Goal: Book appointment/travel/reservation

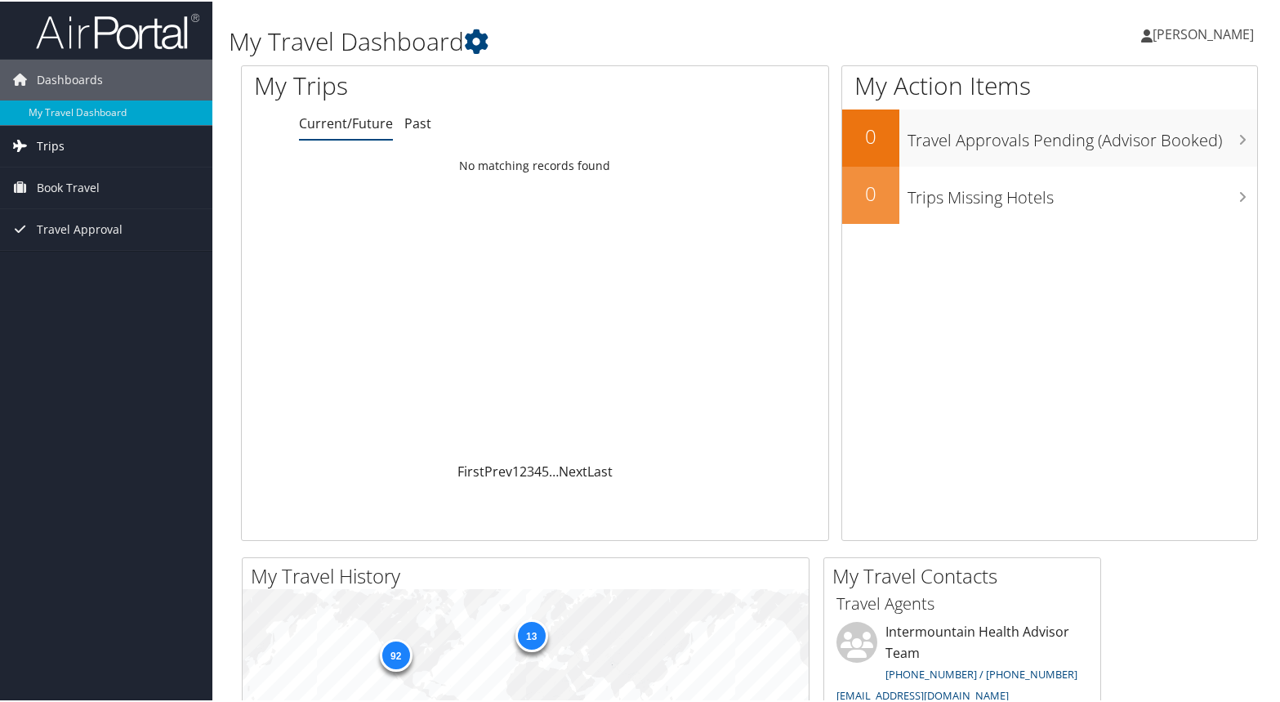
click at [62, 149] on span "Trips" at bounding box center [51, 144] width 28 height 41
click at [71, 255] on span "Book Travel" at bounding box center [68, 259] width 63 height 41
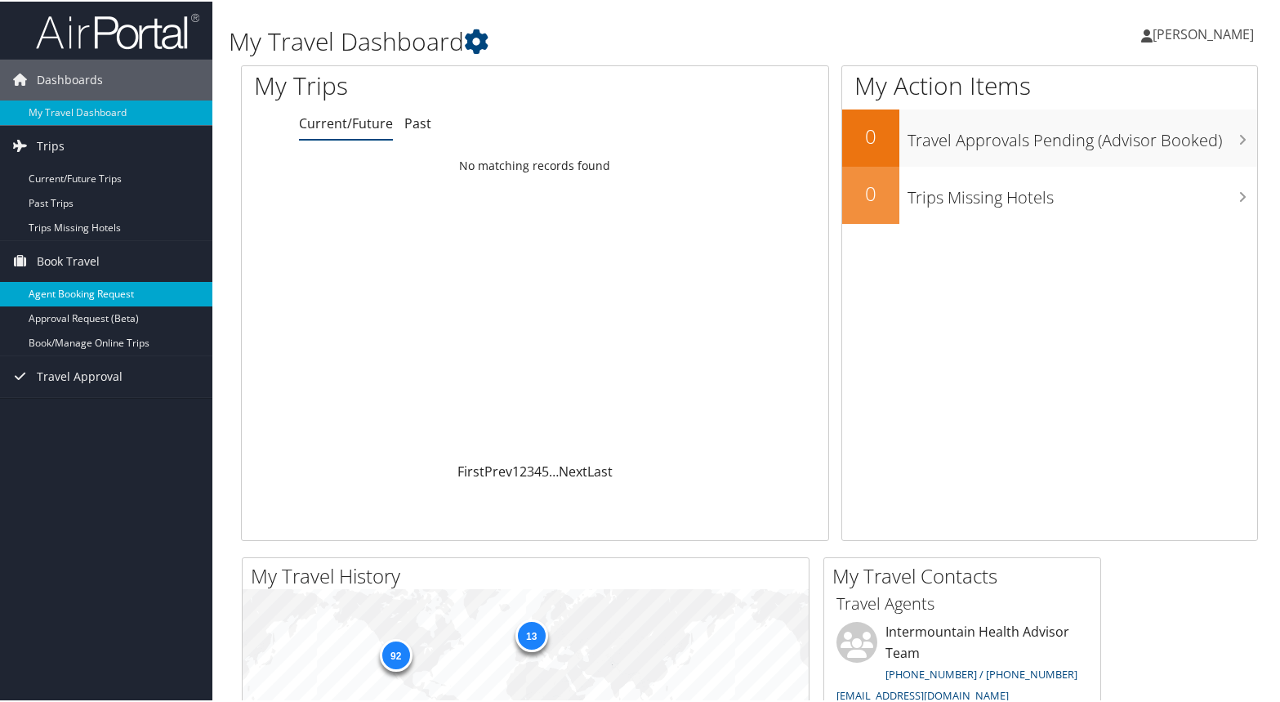
click at [123, 288] on link "Agent Booking Request" at bounding box center [106, 292] width 212 height 25
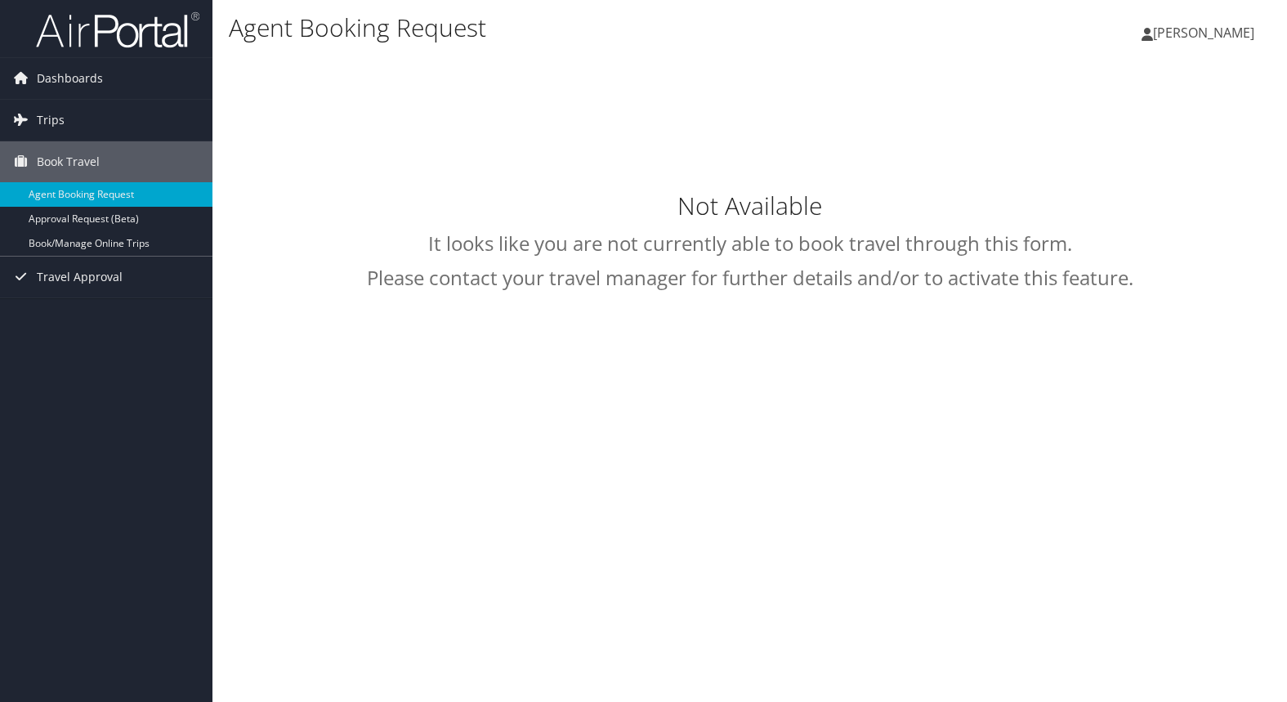
select select "intermountain@cbtravel.com"
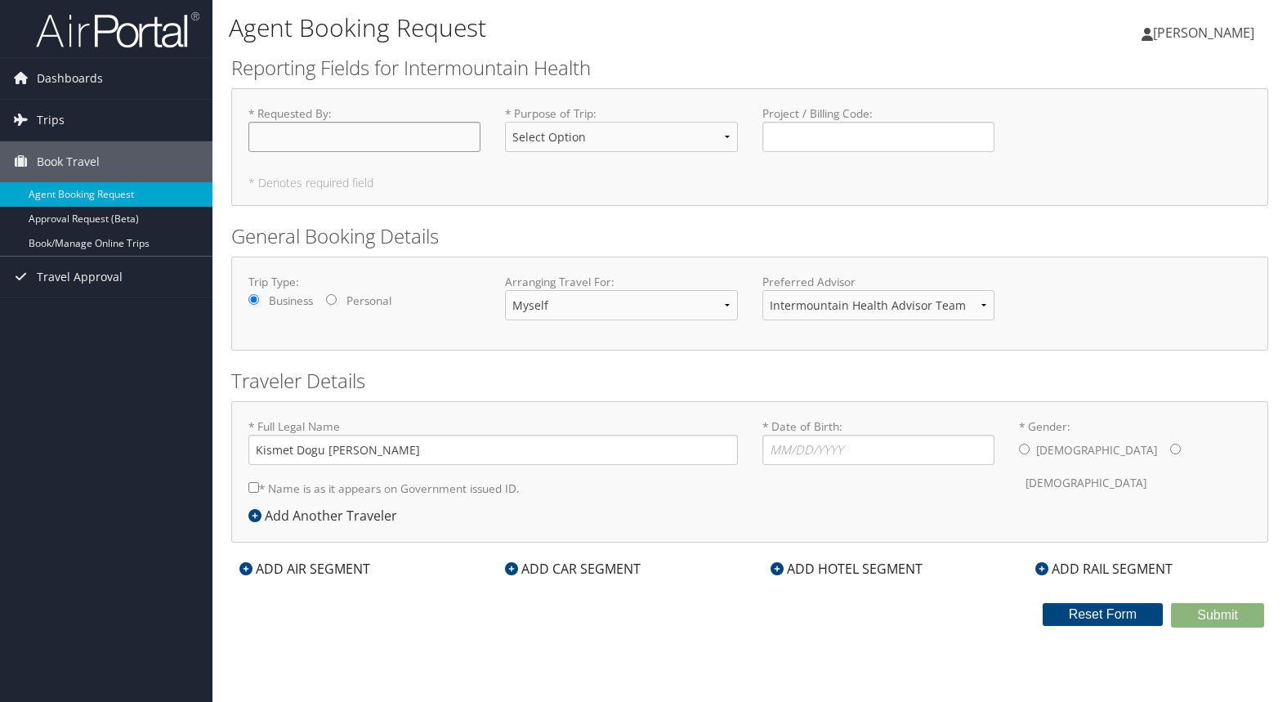
click at [425, 145] on input "* Requested By : Required" at bounding box center [364, 137] width 232 height 30
type input "[PERSON_NAME]"
select select "CME"
drag, startPoint x: 38, startPoint y: 349, endPoint x: 127, endPoint y: 303, distance: 100.1
click at [38, 349] on div "Dashboards My Travel Dashboard Trips Current/Future Trips Past Trips Trips Miss…" at bounding box center [643, 351] width 1287 height 702
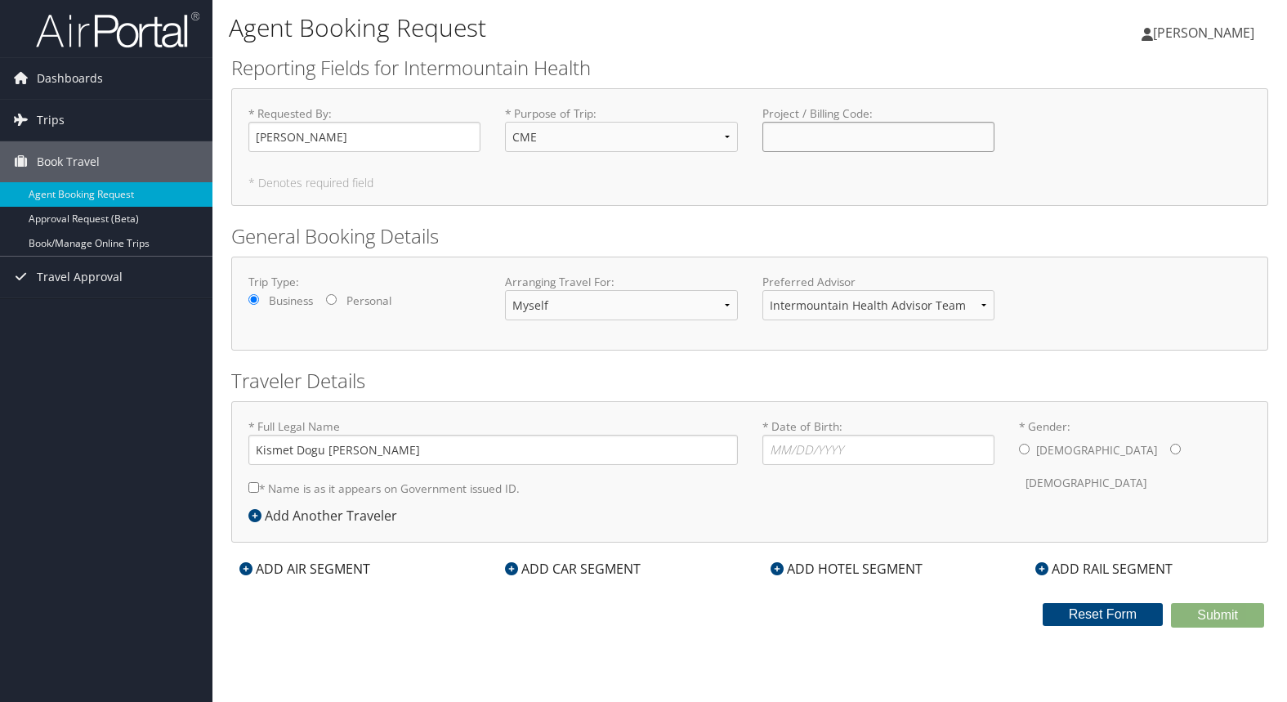
click at [772, 140] on input "Project / Billing Code : Required" at bounding box center [878, 137] width 232 height 30
paste input "15400-22704"
type input "15400-22704"
click at [855, 303] on select "Intermountain Health Advisor Team" at bounding box center [878, 305] width 232 height 30
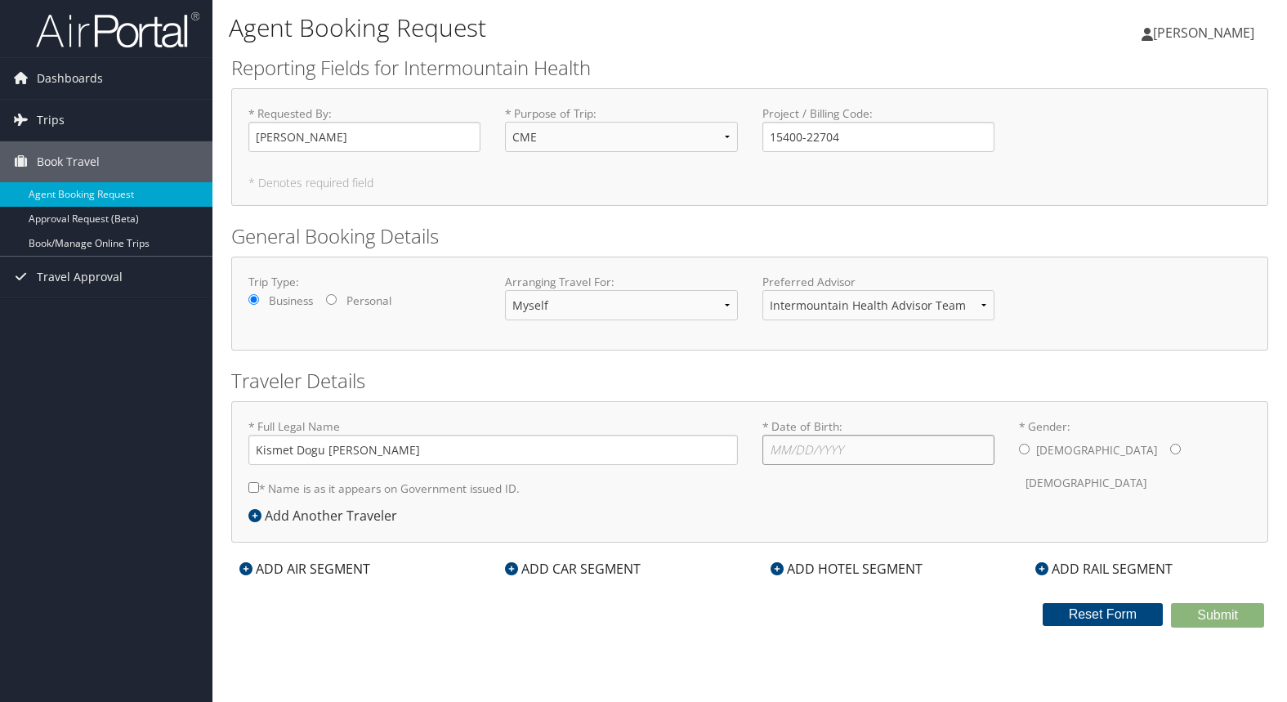
click at [812, 460] on input "* Date of Birth: Invalid Date" at bounding box center [878, 450] width 232 height 30
type input "05/26/1963"
click at [1170, 452] on input "* Gender: Male Female" at bounding box center [1175, 449] width 11 height 11
radio input "true"
click at [253, 489] on input "* Name is as it appears on Government issued ID." at bounding box center [253, 487] width 11 height 11
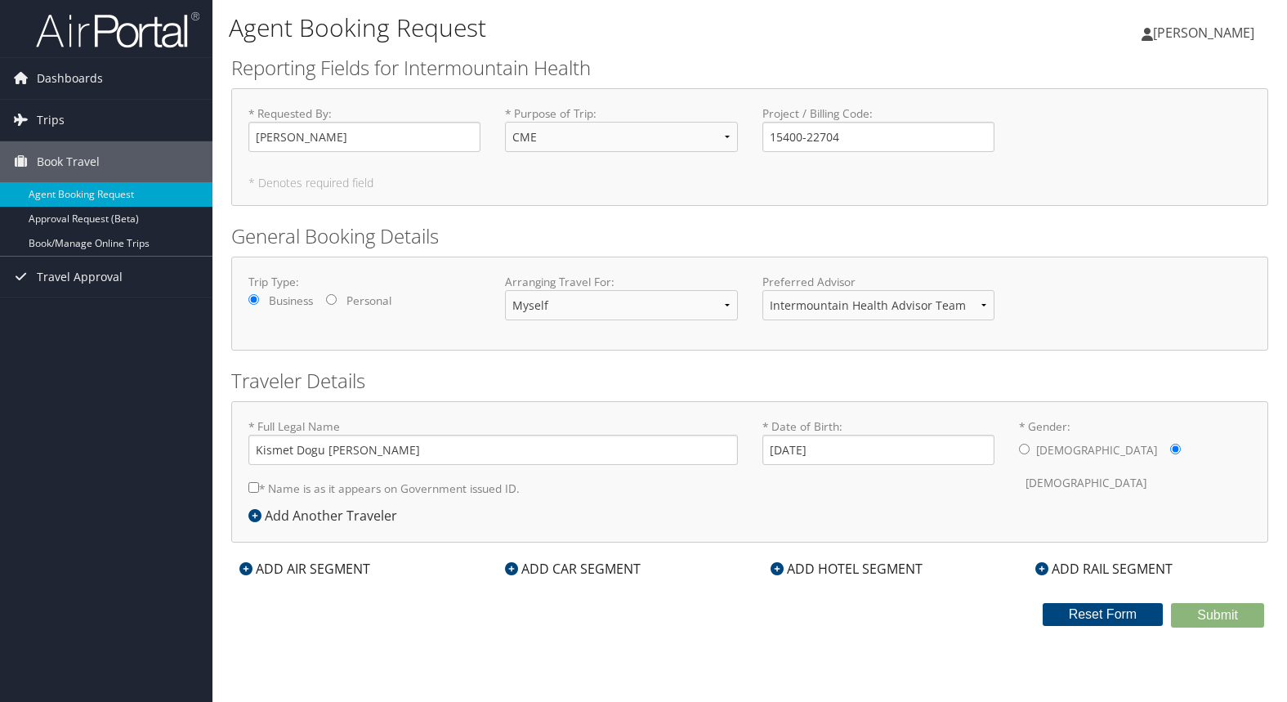
checkbox input "true"
drag, startPoint x: 324, startPoint y: 453, endPoint x: 297, endPoint y: 453, distance: 26.1
click at [297, 453] on input "Kismet Dogu Rasmusson" at bounding box center [492, 450] width 489 height 30
type input "[PERSON_NAME]"
click at [299, 570] on div "ADD AIR SEGMENT" at bounding box center [304, 569] width 147 height 20
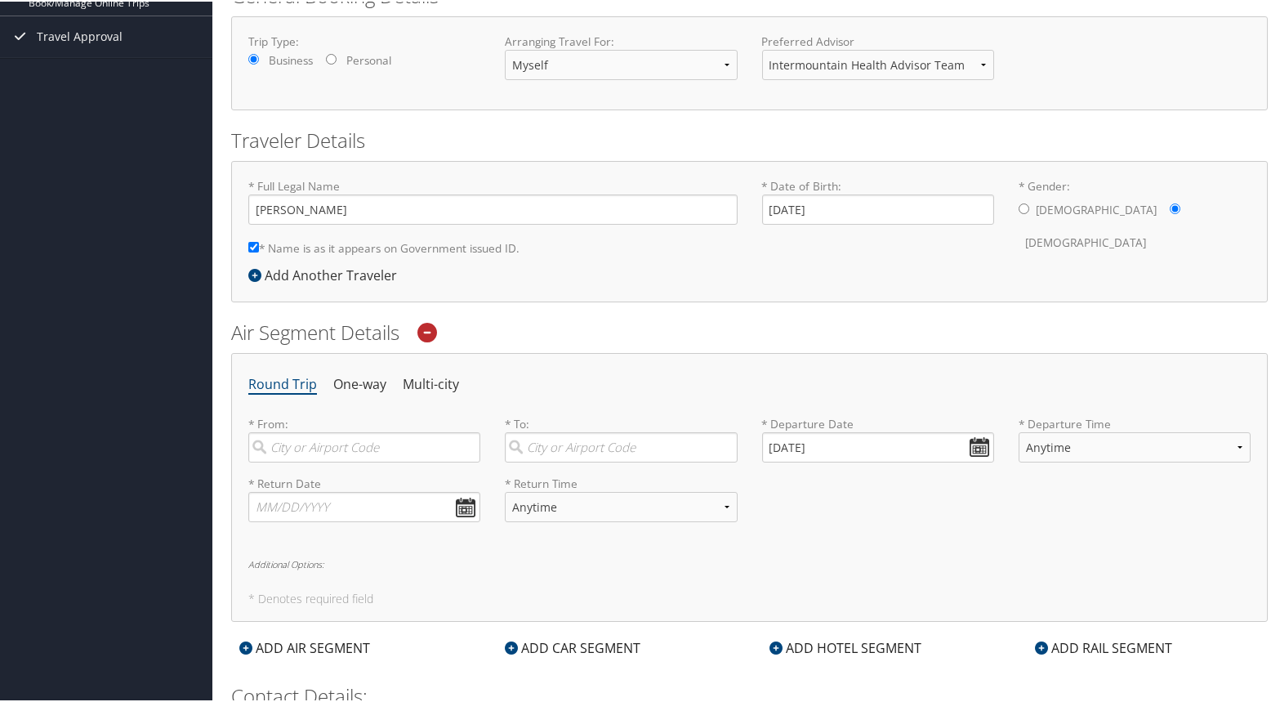
scroll to position [245, 0]
click at [395, 445] on input "search" at bounding box center [364, 442] width 232 height 30
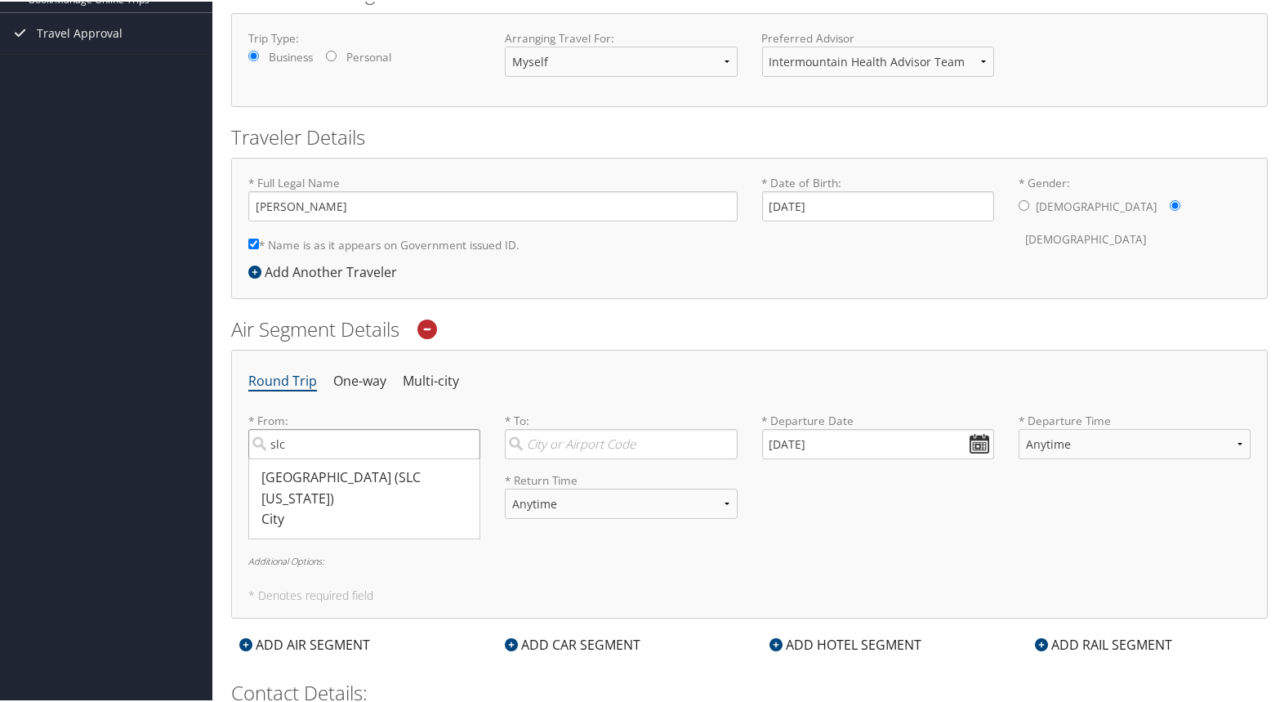
type input "slc"
click at [420, 480] on div "Salt Lake City (SLC Utah)" at bounding box center [366, 487] width 210 height 42
click at [420, 458] on input "slc" at bounding box center [364, 442] width 232 height 30
type input "Salt Lake City (SLC Utah)"
click at [545, 441] on input "search" at bounding box center [621, 442] width 232 height 30
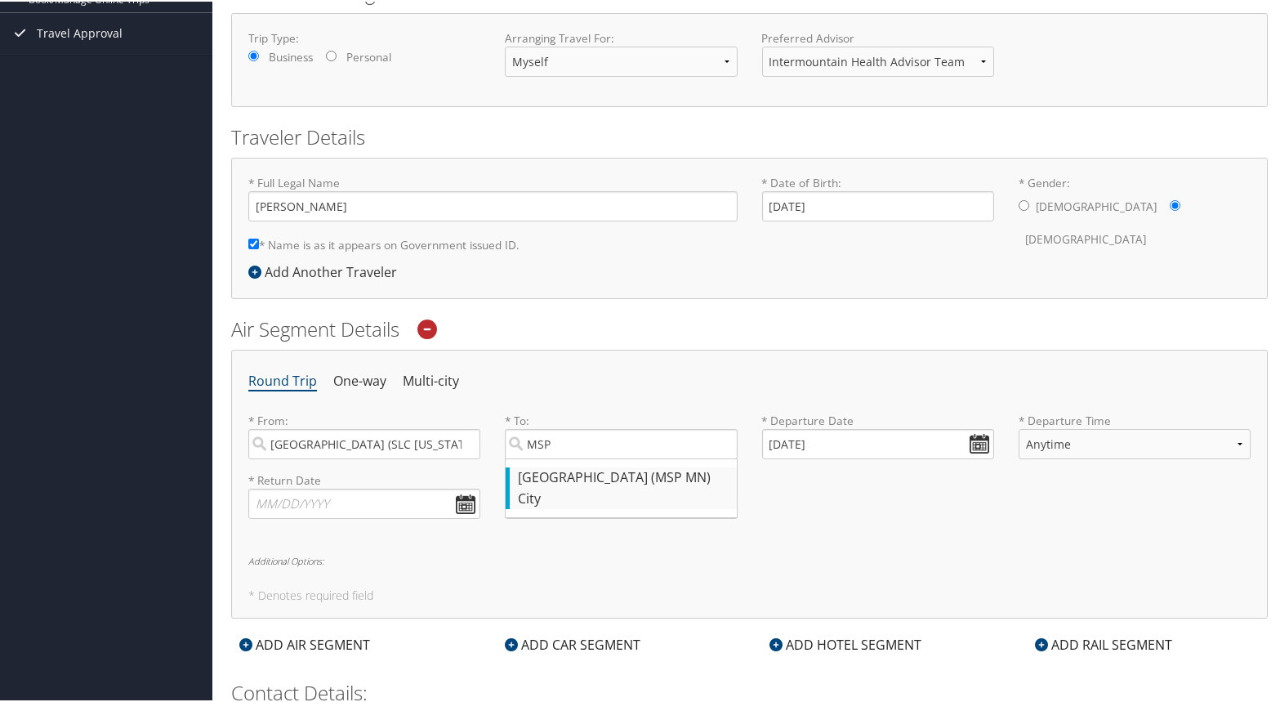
click at [596, 479] on div "Minneapolis (MSP MN)" at bounding box center [623, 476] width 210 height 21
click at [596, 458] on input "MSP" at bounding box center [621, 442] width 232 height 30
type input "Minneapolis (MSP MN)"
click at [967, 445] on input "08/11/2025" at bounding box center [878, 442] width 232 height 30
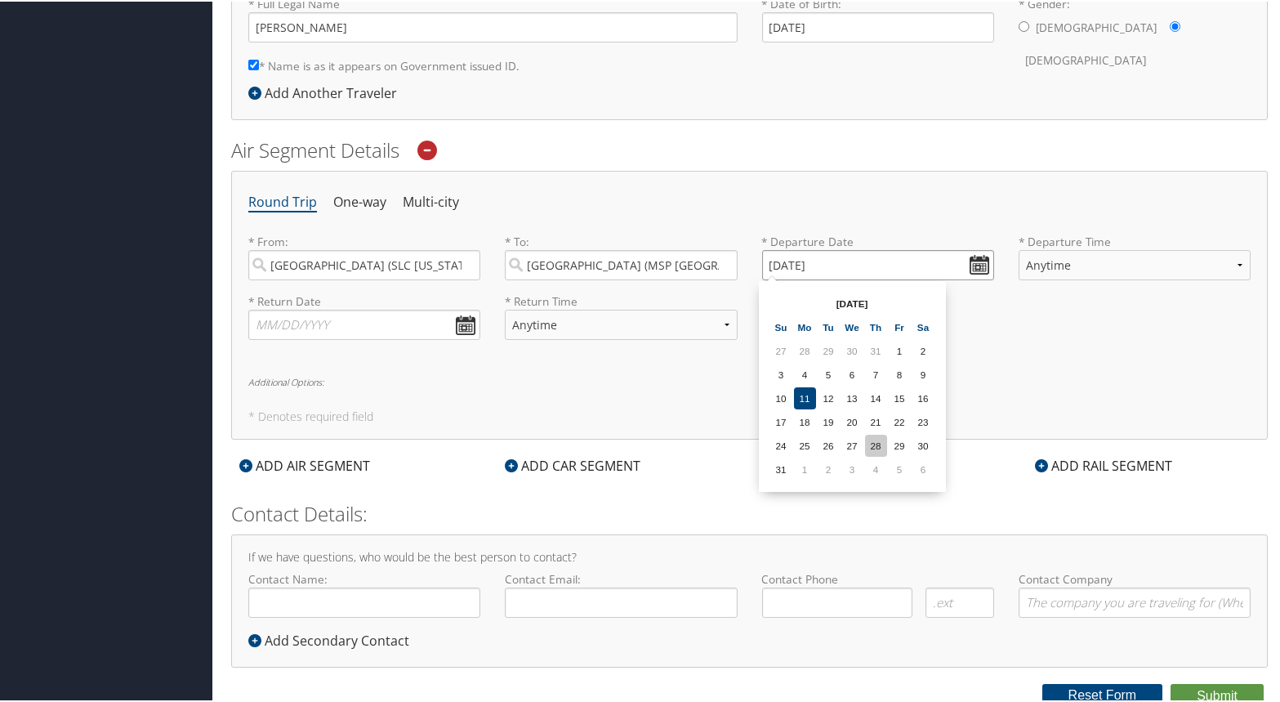
scroll to position [429, 0]
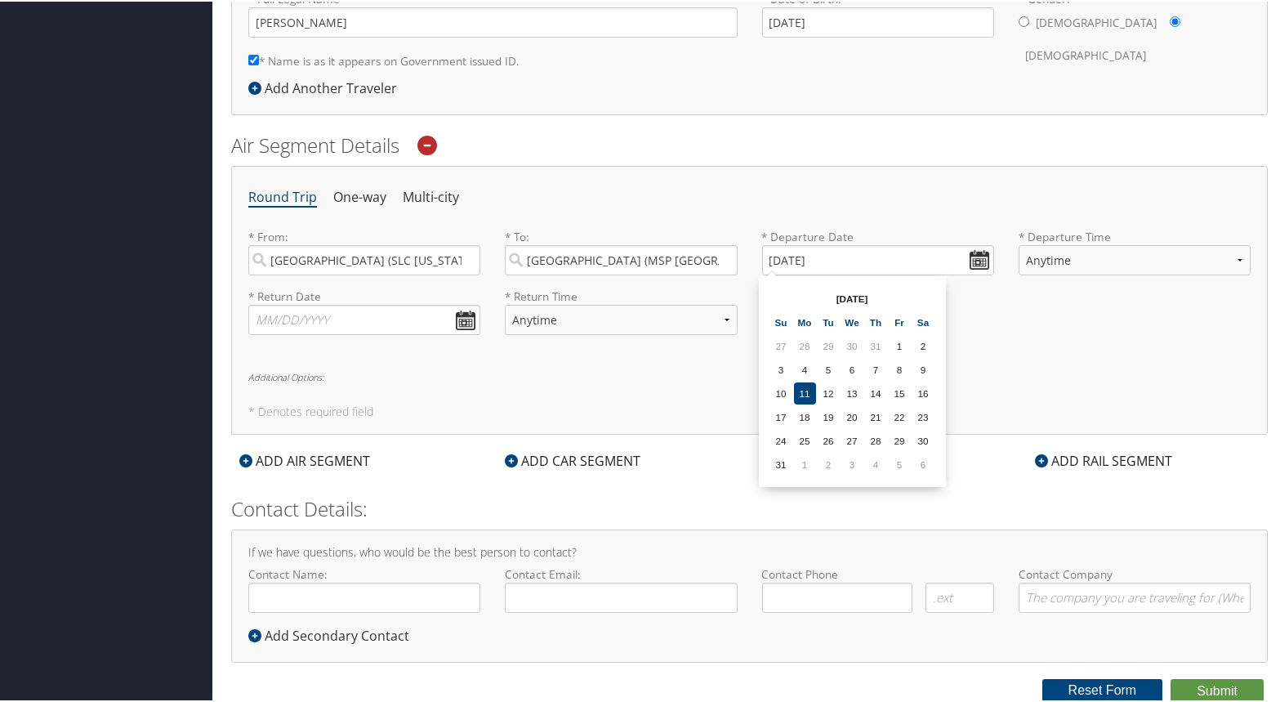
click at [868, 302] on th "Aug 2025" at bounding box center [852, 297] width 117 height 22
click at [888, 302] on th "Aug 2025" at bounding box center [852, 297] width 117 height 22
click at [976, 258] on input "08/11/2025" at bounding box center [878, 259] width 232 height 30
click at [915, 259] on input "08/11/2025" at bounding box center [878, 259] width 232 height 30
click at [797, 259] on input "08/11/2025" at bounding box center [878, 259] width 232 height 30
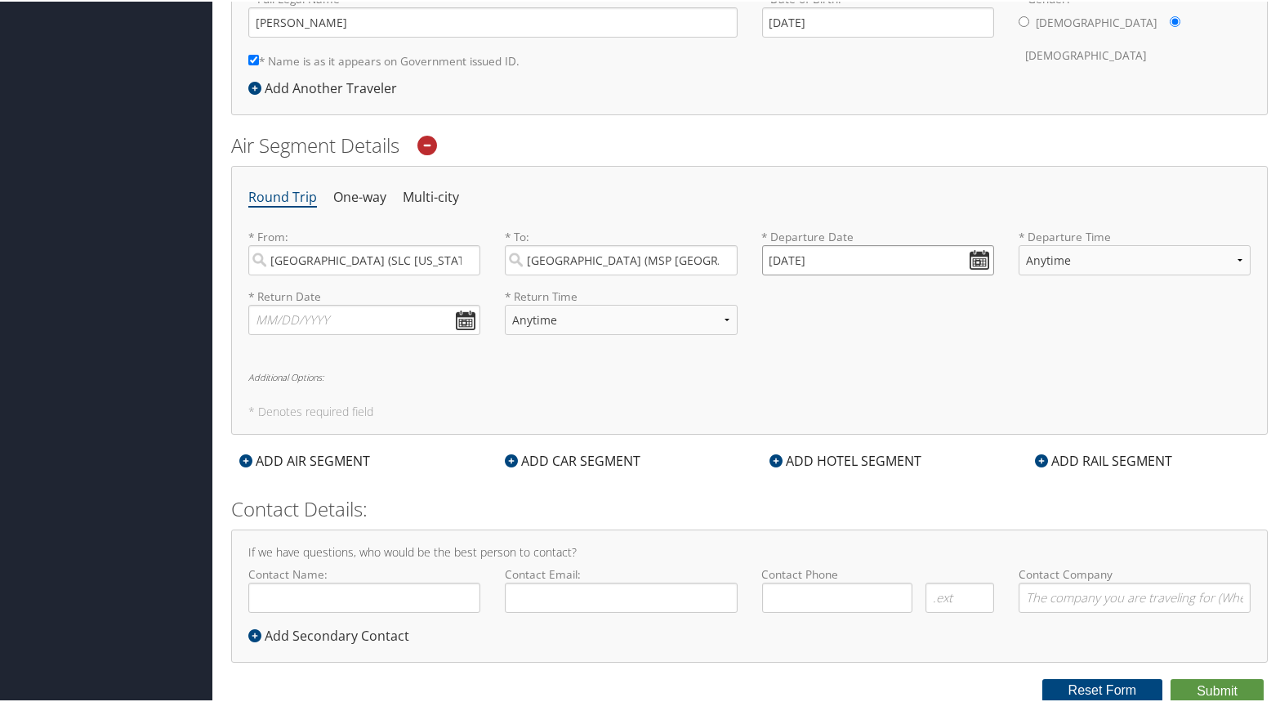
drag, startPoint x: 795, startPoint y: 259, endPoint x: 765, endPoint y: 261, distance: 30.3
click at [765, 261] on input "08/11/2025" at bounding box center [878, 259] width 232 height 30
click at [790, 255] on input "Invalid date" at bounding box center [878, 259] width 232 height 30
click at [883, 291] on th "Aug 2025" at bounding box center [852, 297] width 117 height 22
click at [869, 294] on th "Aug 2025" at bounding box center [852, 297] width 117 height 22
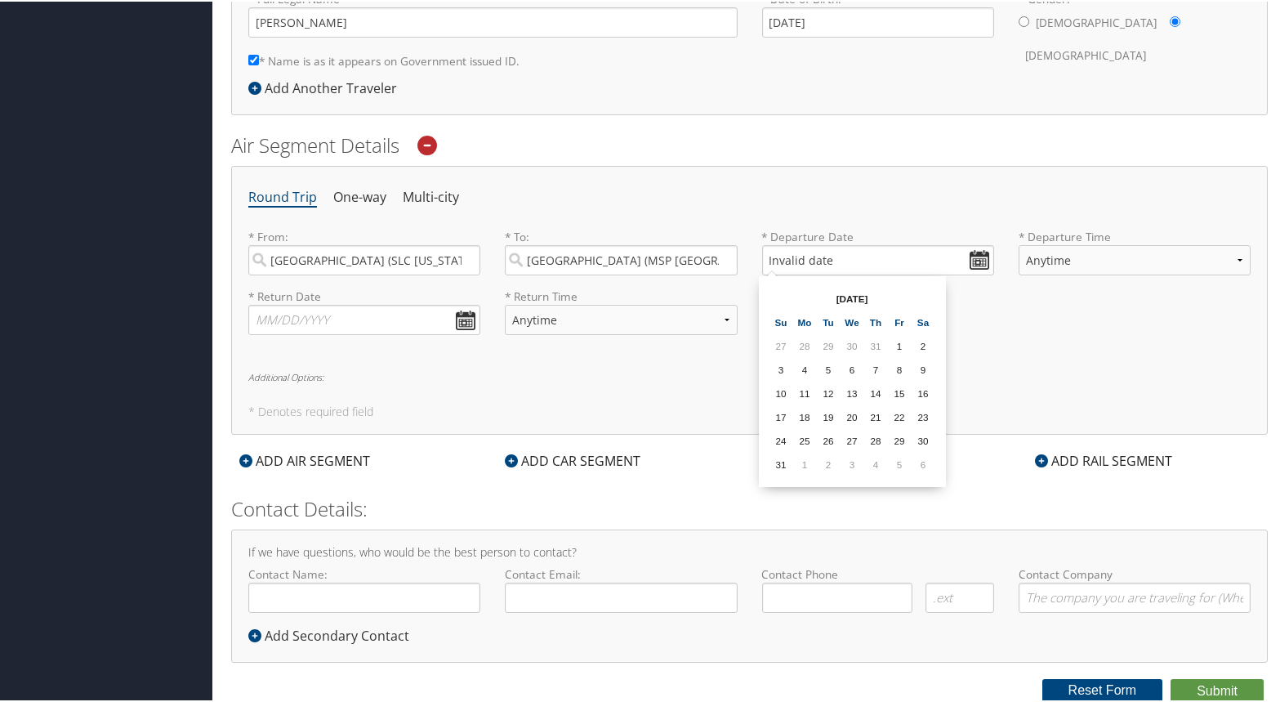
click at [862, 295] on th "Aug 2025" at bounding box center [852, 297] width 117 height 22
click at [846, 299] on th "Aug 2025" at bounding box center [852, 297] width 117 height 22
click at [873, 335] on td "31" at bounding box center [876, 344] width 22 height 22
click at [847, 266] on input "07/31/2025" at bounding box center [878, 259] width 232 height 30
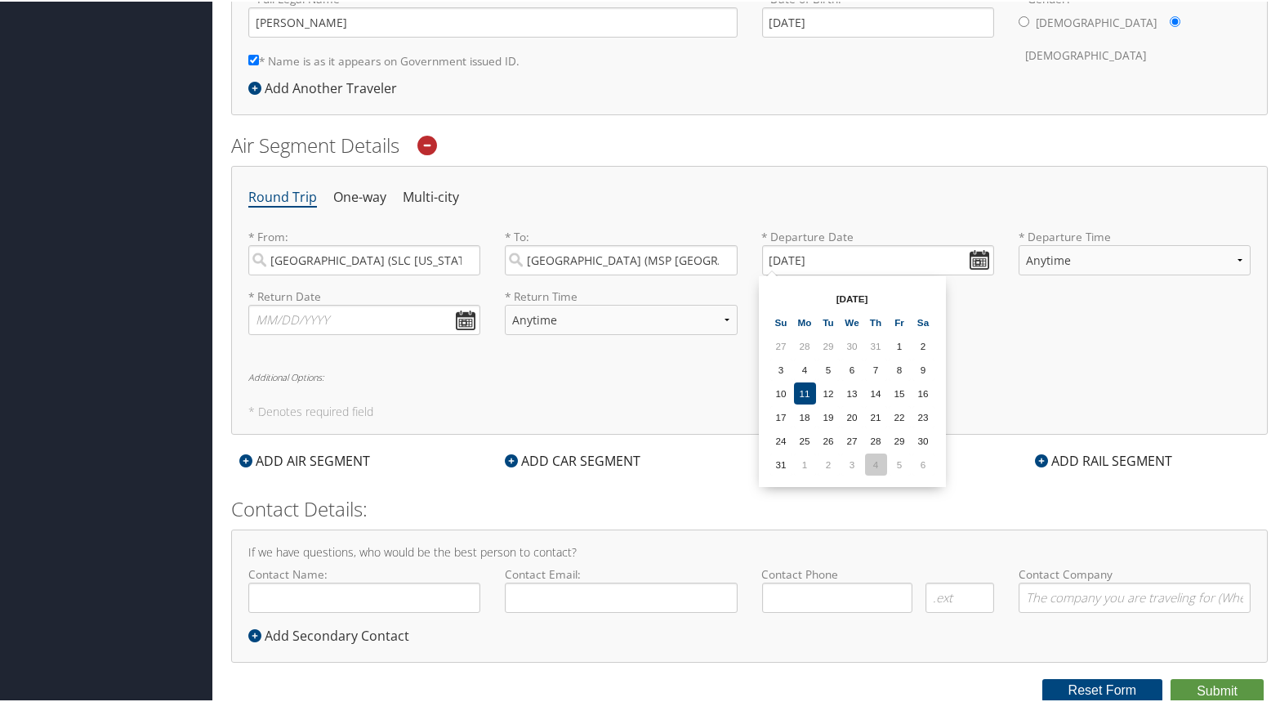
click at [887, 469] on td "4" at bounding box center [876, 463] width 22 height 22
click at [795, 260] on input "09/04/2025" at bounding box center [878, 259] width 232 height 30
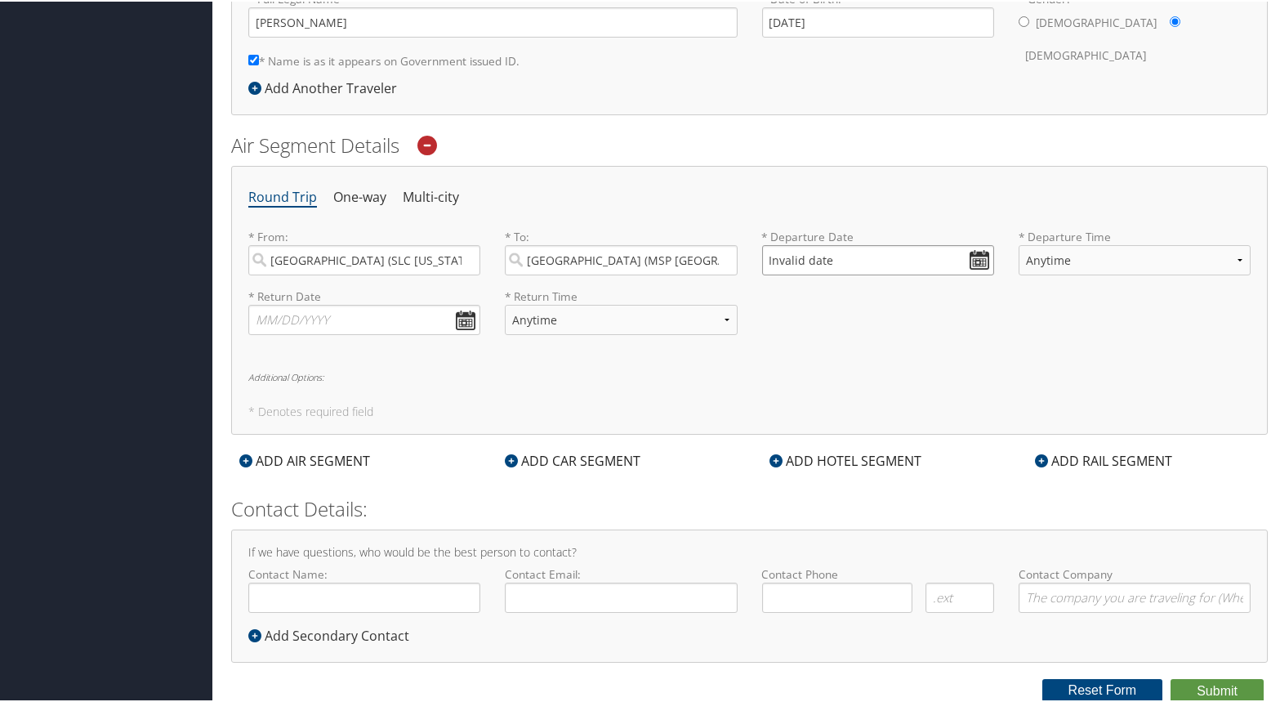
click at [980, 263] on input "Invalid date" at bounding box center [878, 259] width 232 height 30
type input "Invalid date"
click at [923, 303] on th at bounding box center [924, 297] width 22 height 22
click at [926, 323] on th "Sa" at bounding box center [924, 321] width 22 height 22
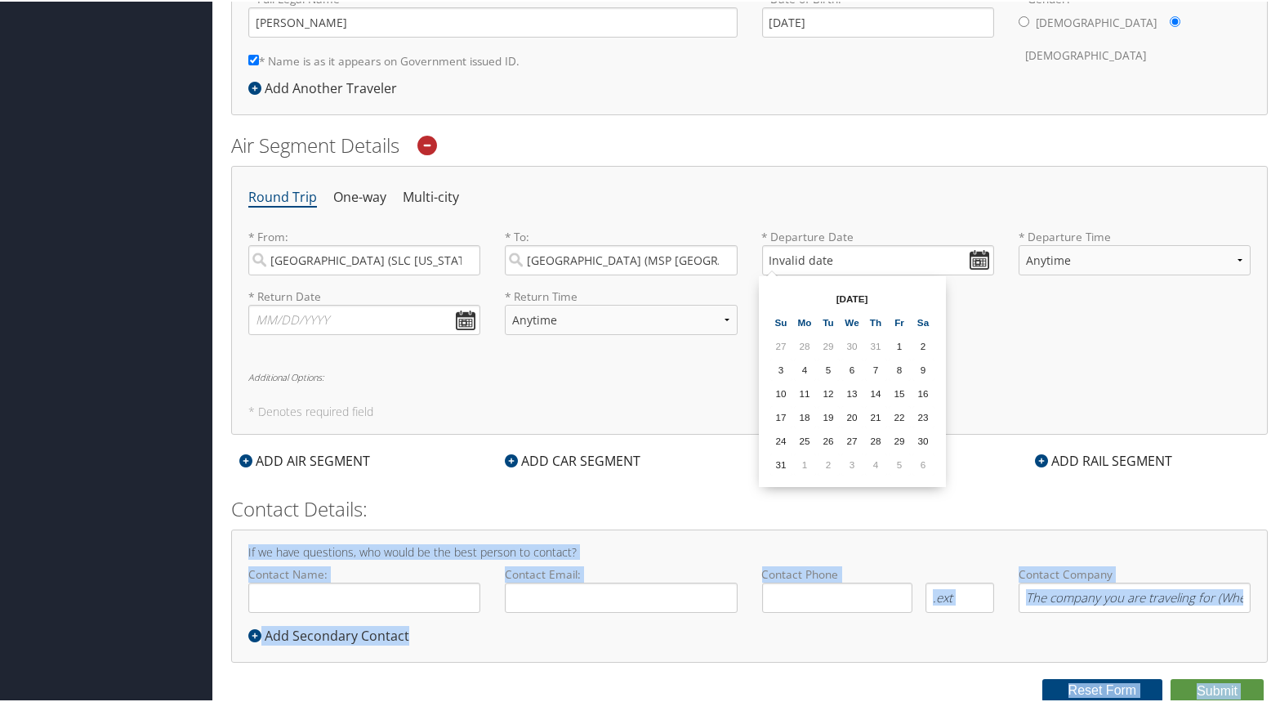
drag, startPoint x: 936, startPoint y: 488, endPoint x: 938, endPoint y: 503, distance: 15.6
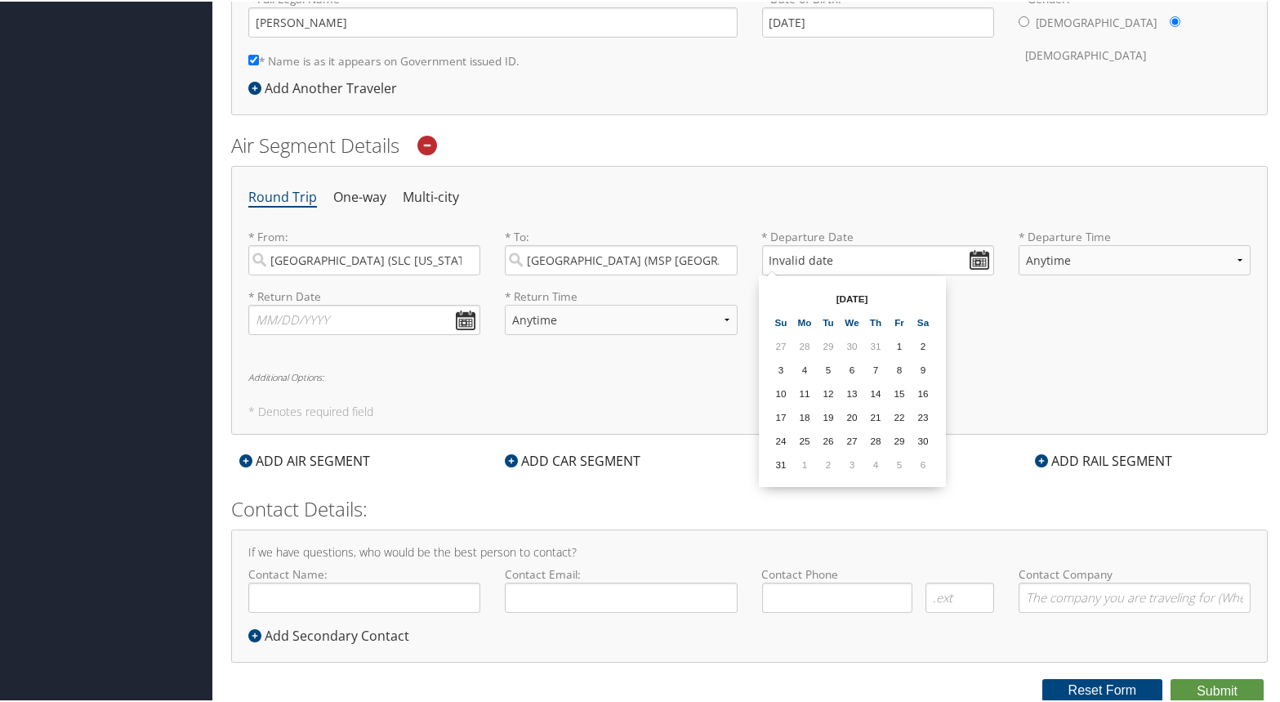
drag, startPoint x: 938, startPoint y: 503, endPoint x: 876, endPoint y: 291, distance: 221.3
click at [876, 291] on th "Aug 2025" at bounding box center [852, 297] width 117 height 22
click at [863, 298] on th "Aug 2025" at bounding box center [852, 297] width 117 height 22
click at [893, 299] on th "Aug 2025" at bounding box center [852, 297] width 117 height 22
drag, startPoint x: 845, startPoint y: 299, endPoint x: 835, endPoint y: 301, distance: 9.9
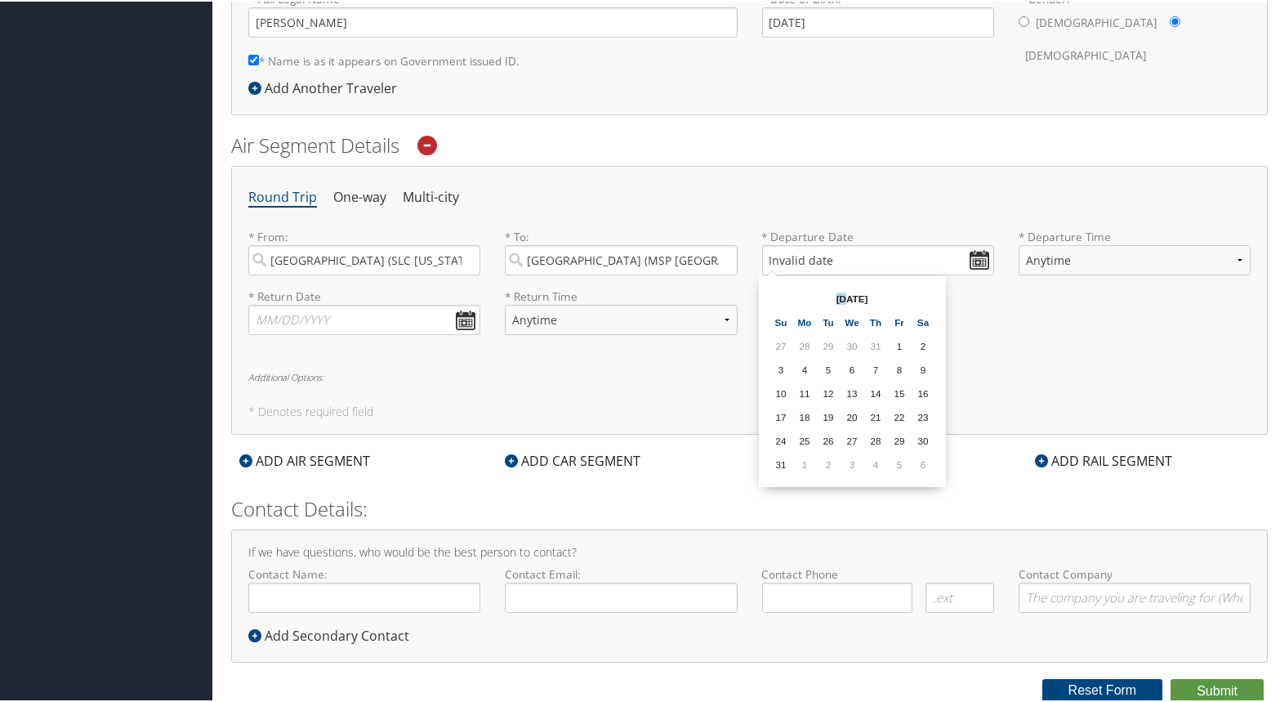
click at [835, 301] on th "Aug 2025" at bounding box center [852, 297] width 117 height 22
drag, startPoint x: 835, startPoint y: 301, endPoint x: 874, endPoint y: 301, distance: 39.2
click at [874, 301] on th "Aug 2025" at bounding box center [852, 297] width 117 height 22
click at [892, 301] on th "Aug 2025" at bounding box center [852, 297] width 117 height 22
click at [925, 306] on th at bounding box center [924, 297] width 22 height 22
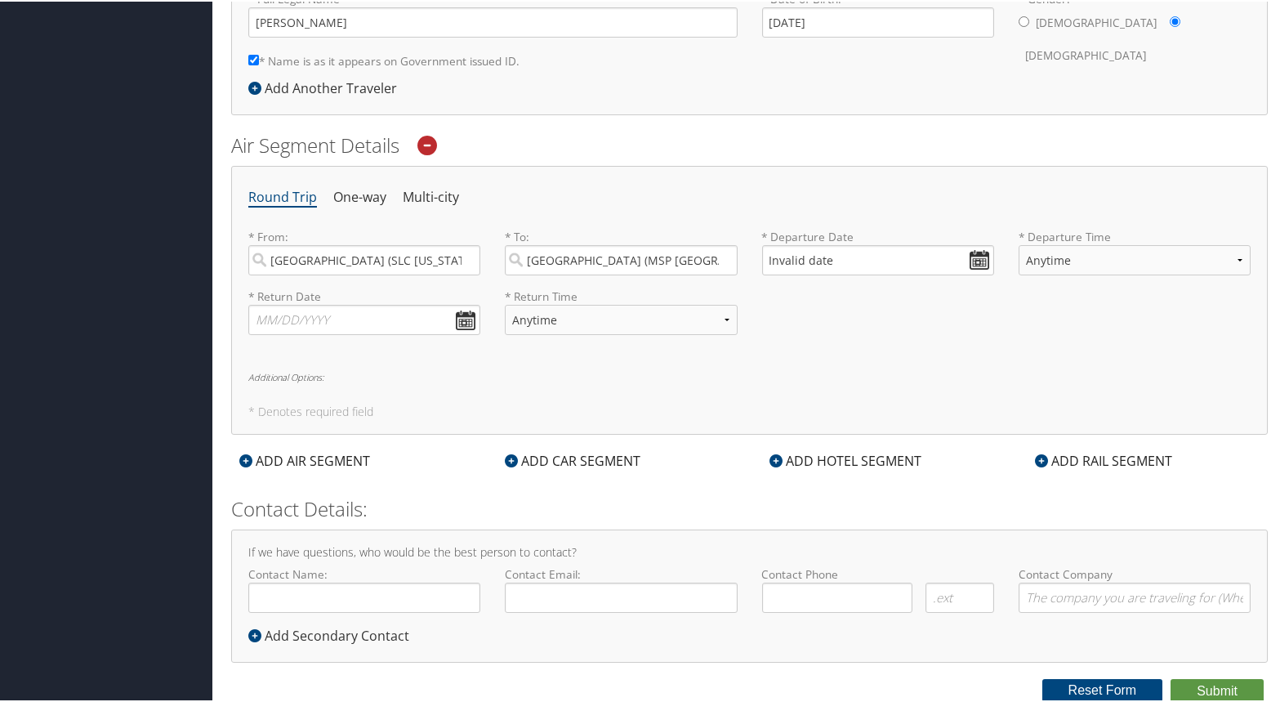
drag, startPoint x: 980, startPoint y: 306, endPoint x: 913, endPoint y: 300, distance: 67.3
click at [976, 308] on div "* Return Date Dates must be valid * Return Time Anytime Early Morning (5AM-7AM)…" at bounding box center [749, 317] width 1027 height 60
click at [981, 259] on input "Invalid date" at bounding box center [878, 259] width 232 height 30
click at [909, 296] on th "Aug 2025" at bounding box center [852, 297] width 117 height 22
click at [911, 294] on table "Aug 2025 Su Mo Tu We Th Fr Sa 27 28 29 30 31 1 2 3 4 5 6 7 8 9 10 11 12 13 14 1…" at bounding box center [853, 379] width 168 height 191
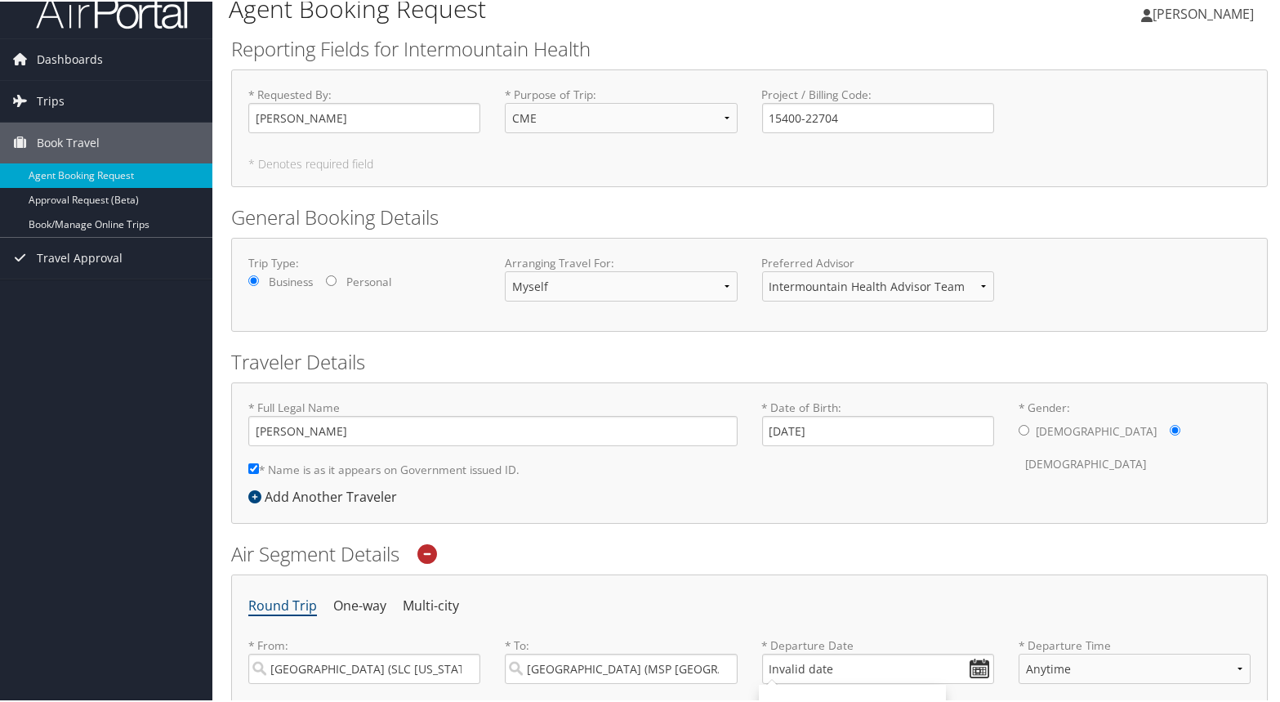
scroll to position [0, 0]
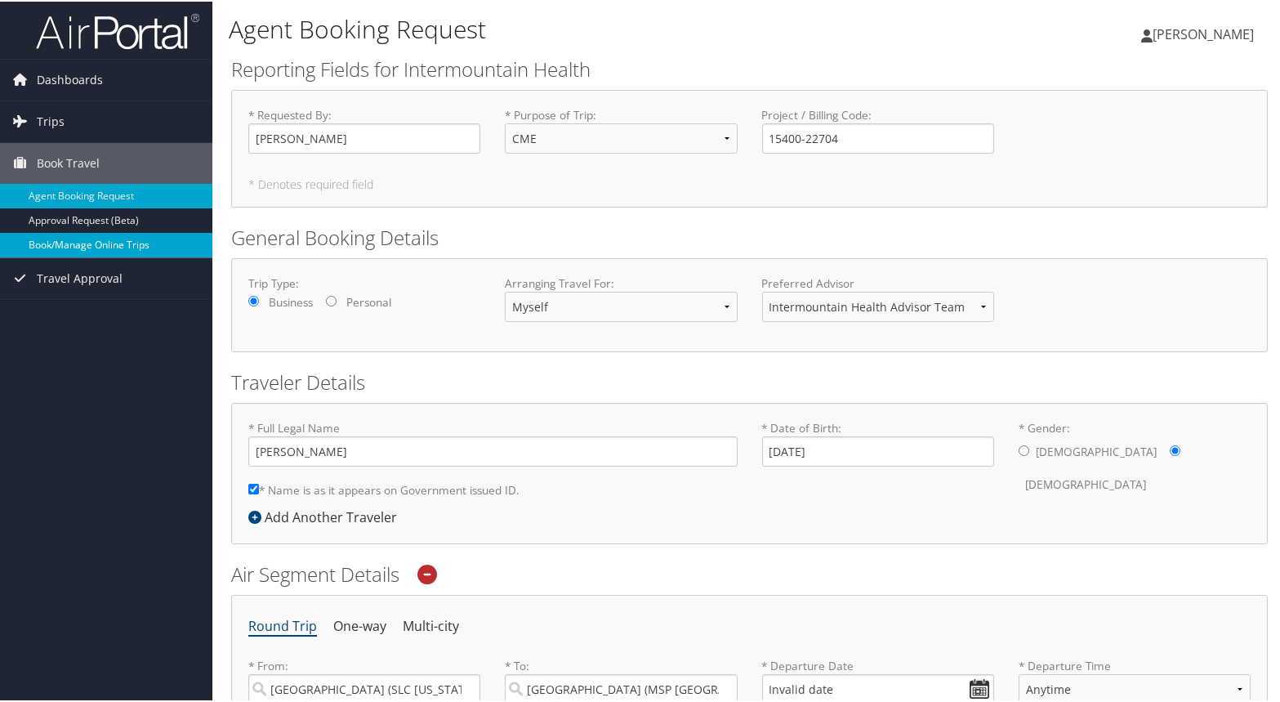
click at [141, 244] on link "Book/Manage Online Trips" at bounding box center [106, 243] width 212 height 25
